Goal: Task Accomplishment & Management: Use online tool/utility

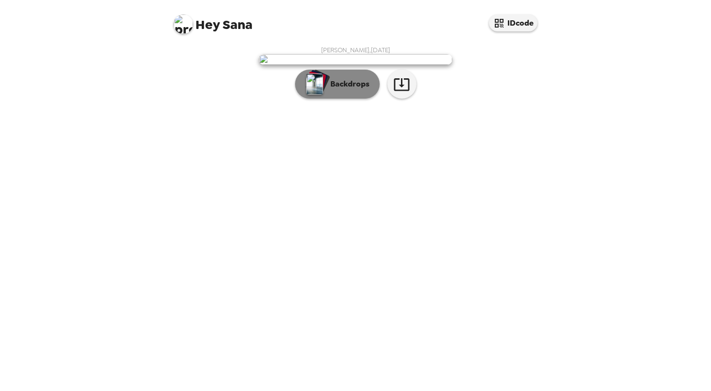
click at [312, 95] on img "button" at bounding box center [314, 84] width 17 height 21
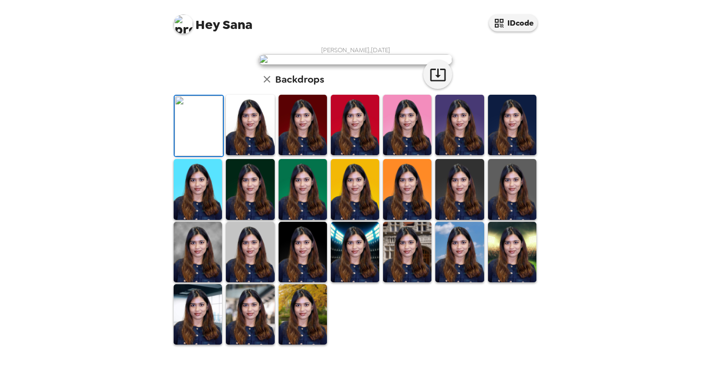
scroll to position [47, 0]
click at [240, 155] on img at bounding box center [250, 125] width 48 height 60
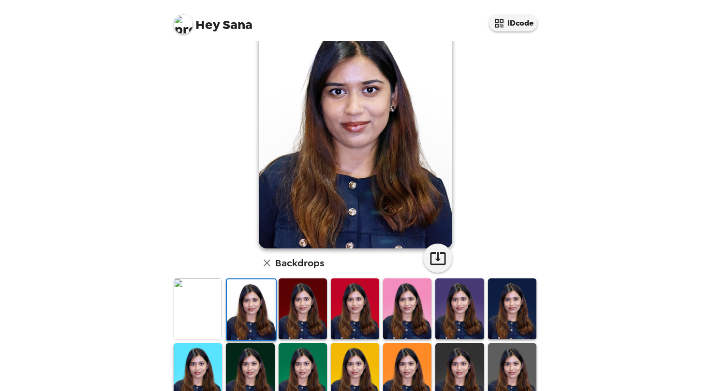
click at [288, 318] on img at bounding box center [303, 309] width 48 height 60
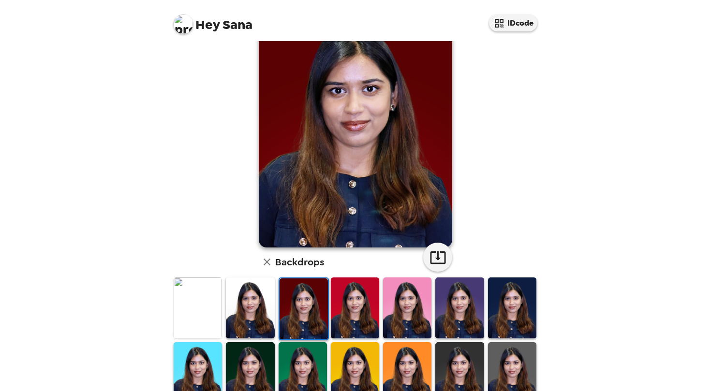
scroll to position [0, 0]
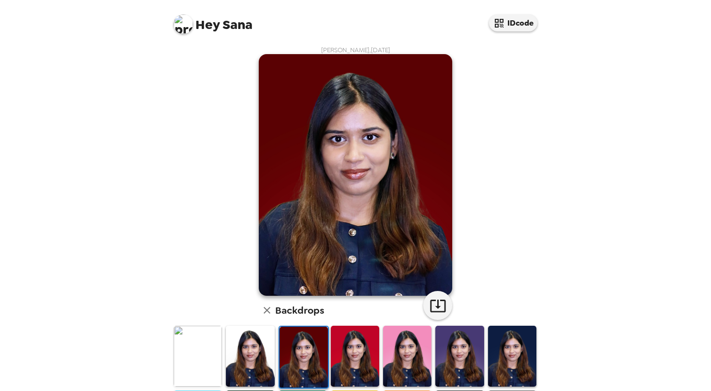
click at [243, 349] on img at bounding box center [250, 356] width 48 height 60
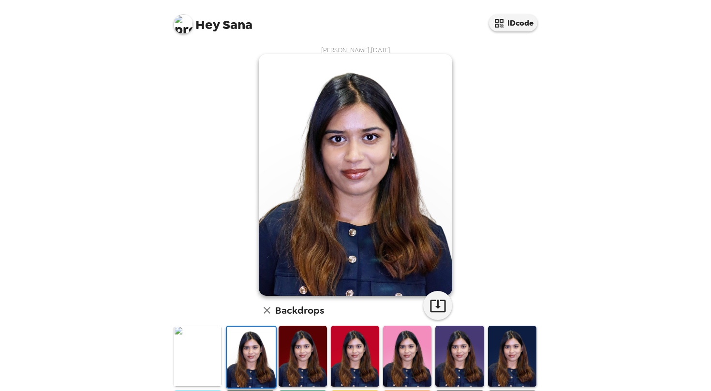
click at [563, 181] on div "Hey Sana IDcode [PERSON_NAME] , [DATE] Backdrops" at bounding box center [355, 195] width 711 height 391
